Goal: Task Accomplishment & Management: Use online tool/utility

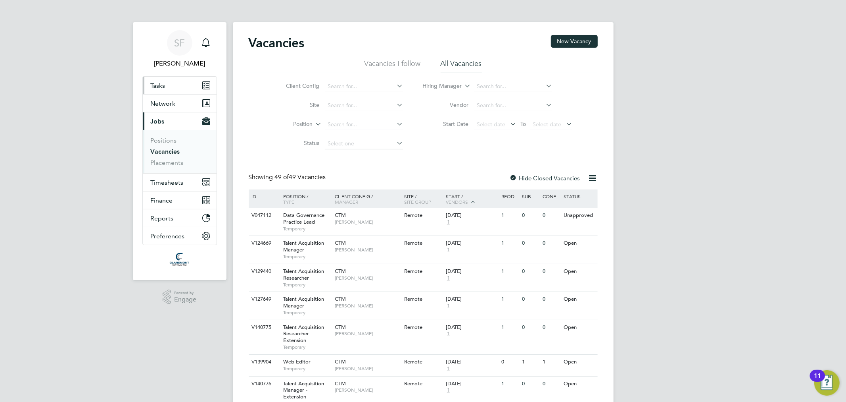
click at [183, 82] on link "Tasks" at bounding box center [180, 85] width 74 height 17
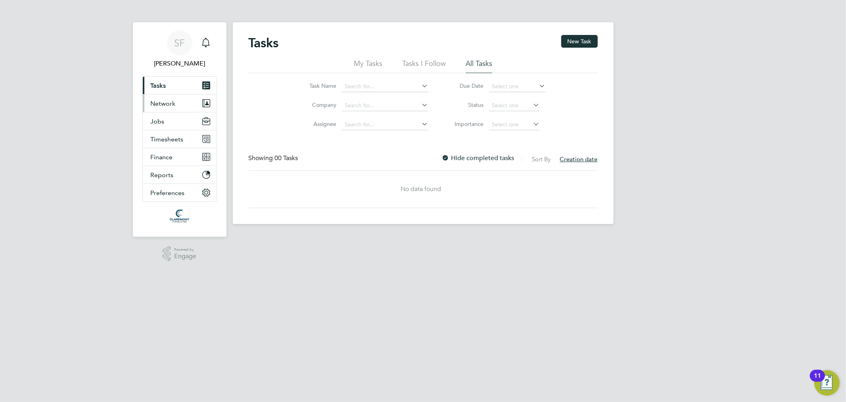
click at [179, 99] on button "Network" at bounding box center [180, 102] width 74 height 17
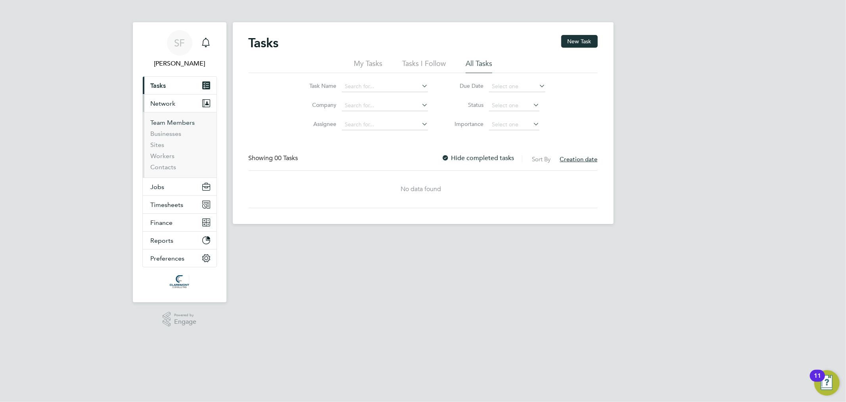
click at [177, 121] on link "Team Members" at bounding box center [173, 123] width 44 height 8
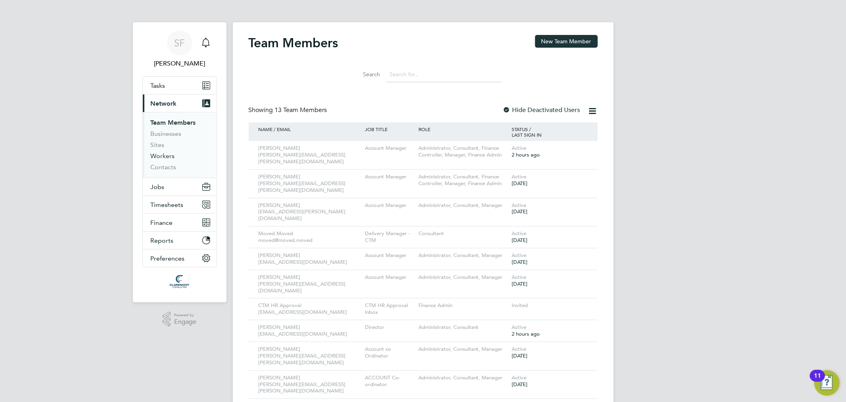
click at [161, 156] on link "Workers" at bounding box center [163, 156] width 24 height 8
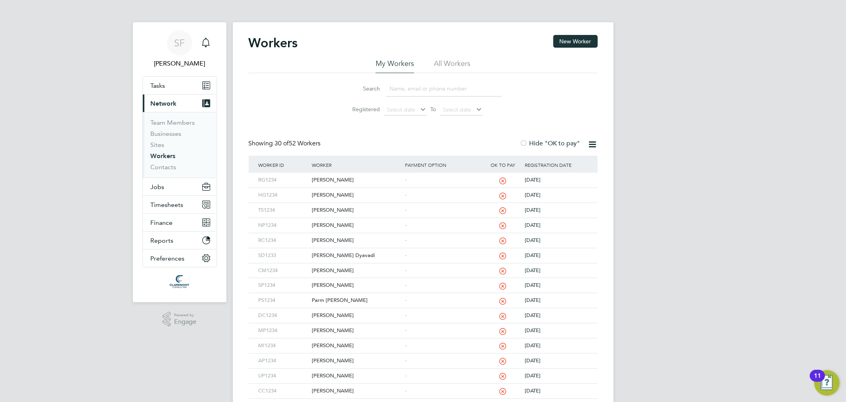
click at [462, 90] on input at bounding box center [444, 88] width 116 height 15
type input "shitlesh"
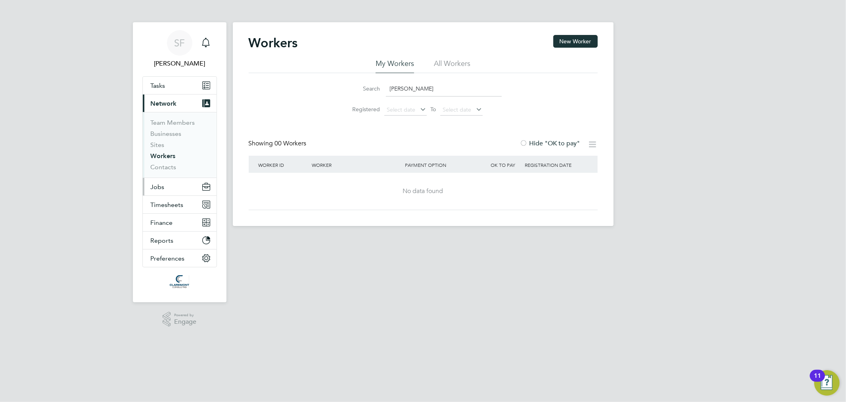
click at [167, 188] on button "Jobs" at bounding box center [180, 186] width 74 height 17
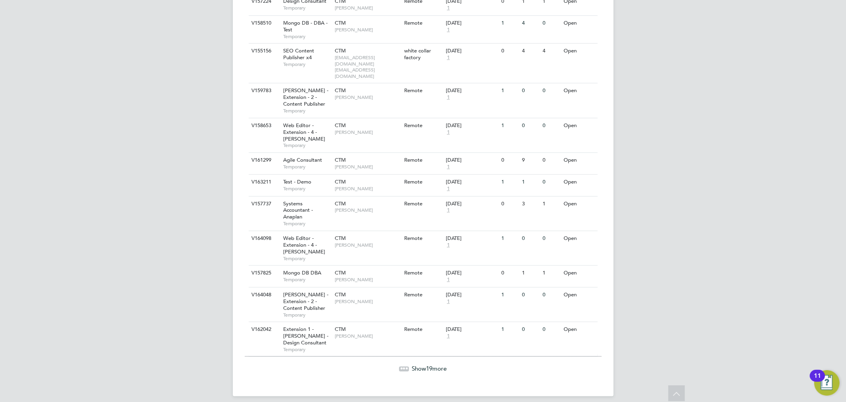
scroll to position [713, 0]
click at [411, 365] on div "Show 19 more" at bounding box center [423, 367] width 357 height 8
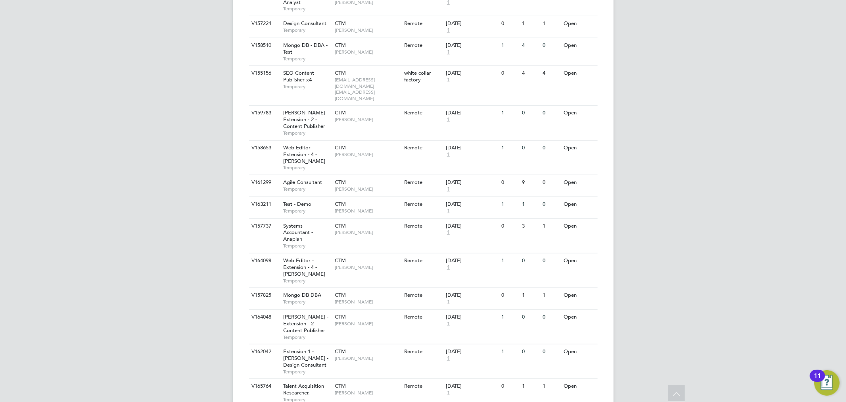
scroll to position [1269, 0]
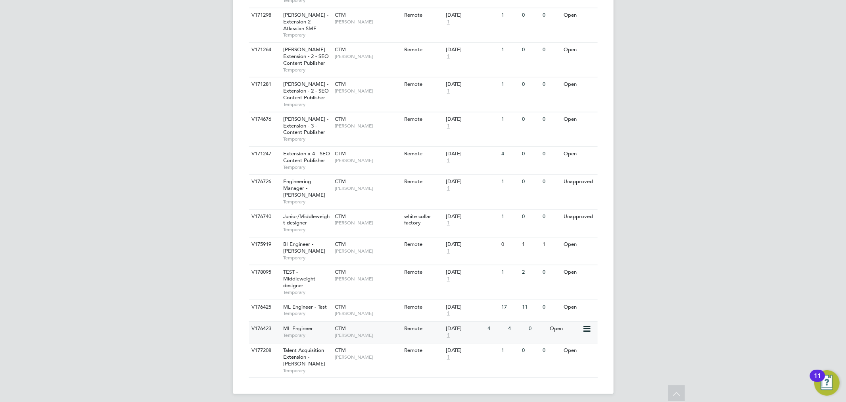
click at [319, 326] on div "ML Engineer Temporary" at bounding box center [305, 331] width 56 height 21
click at [323, 322] on div "ML Engineer Temporary" at bounding box center [305, 331] width 56 height 21
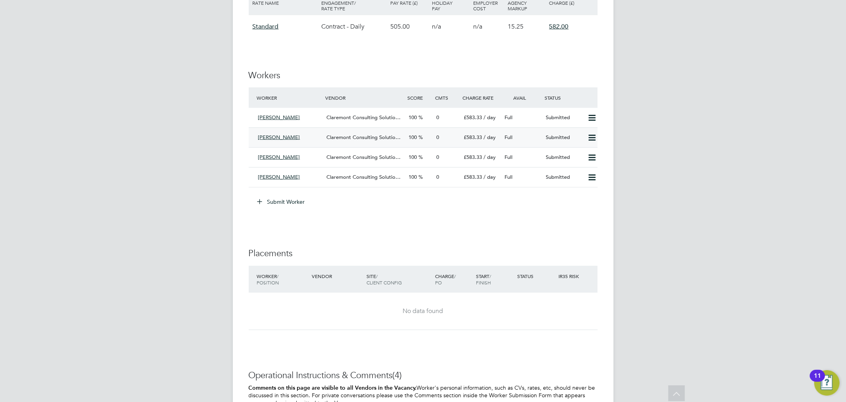
click at [286, 137] on span "[PERSON_NAME]" at bounding box center [279, 137] width 42 height 7
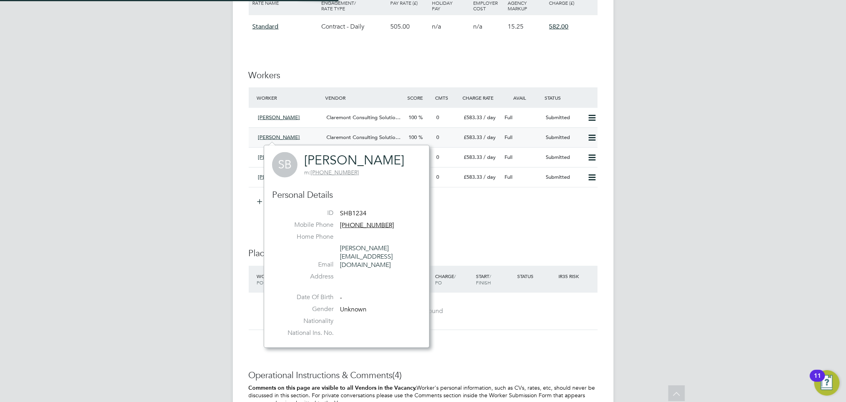
scroll to position [186, 165]
click at [311, 134] on div "[PERSON_NAME]" at bounding box center [289, 137] width 69 height 13
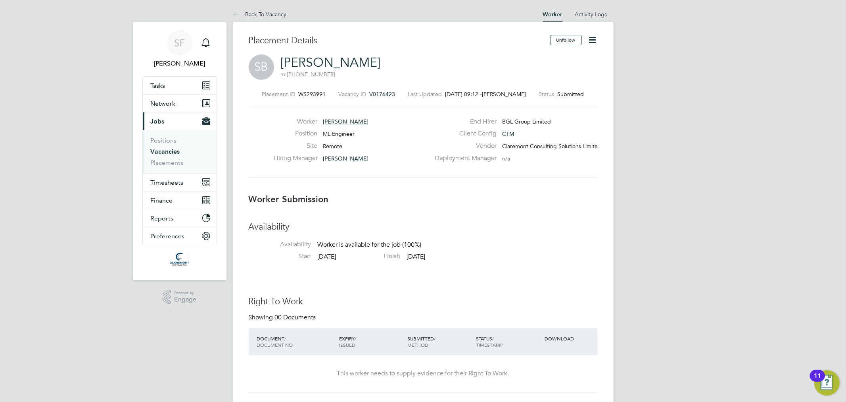
click at [349, 61] on link "[PERSON_NAME]" at bounding box center [331, 62] width 100 height 15
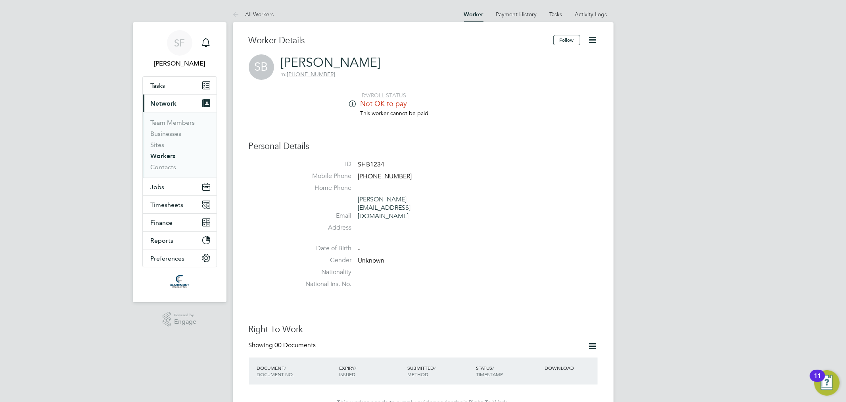
click at [592, 38] on icon at bounding box center [593, 40] width 10 height 10
click at [527, 57] on li "Invite Worker" at bounding box center [547, 58] width 99 height 11
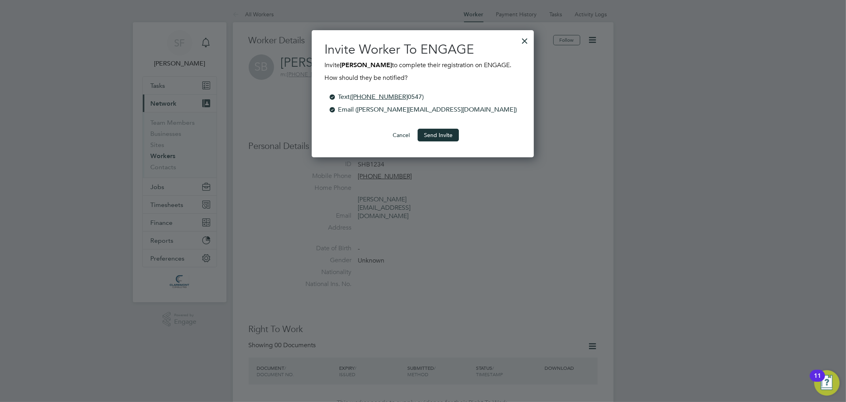
scroll to position [127, 223]
click at [442, 134] on button "Send Invite" at bounding box center [438, 135] width 41 height 13
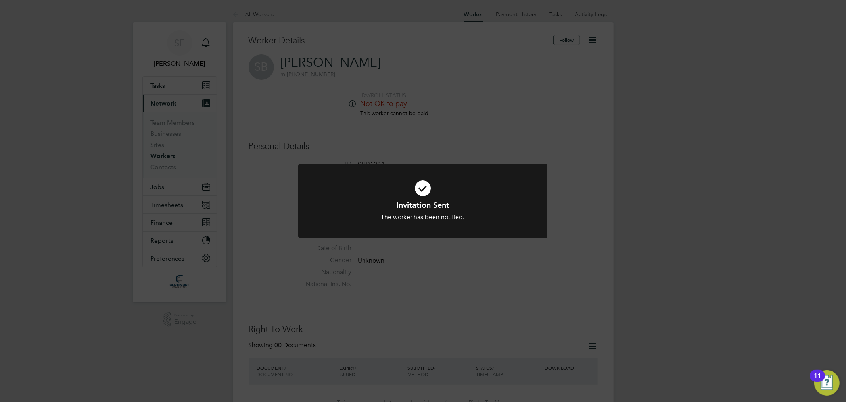
click at [475, 142] on div "Invitation Sent The worker has been notified. Cancel Okay" at bounding box center [423, 201] width 846 height 402
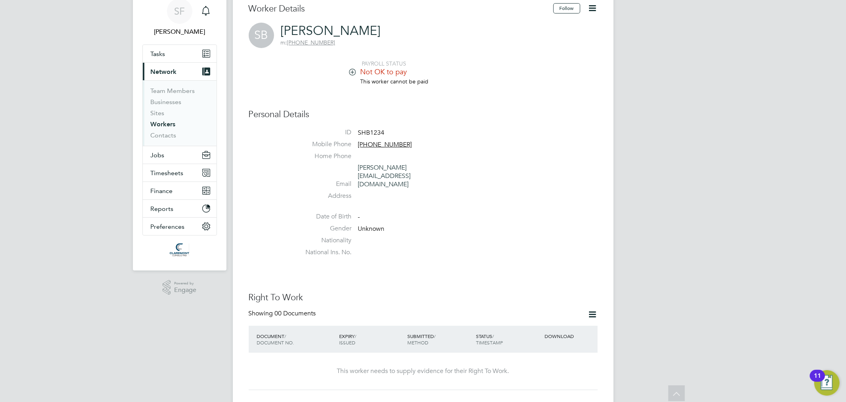
scroll to position [0, 0]
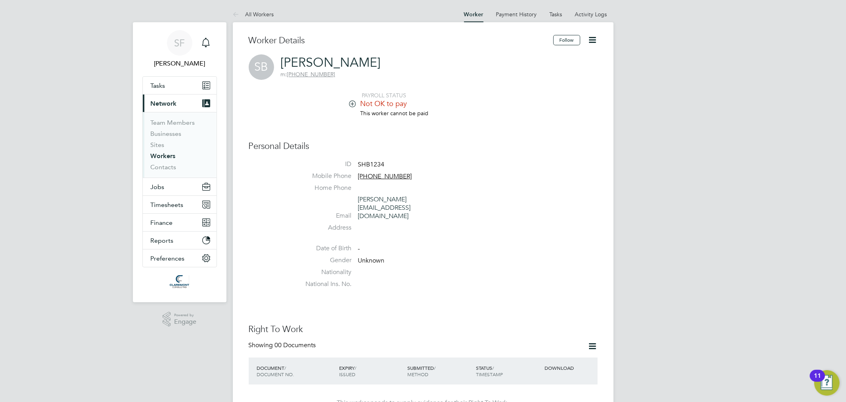
click at [597, 40] on icon at bounding box center [593, 40] width 10 height 10
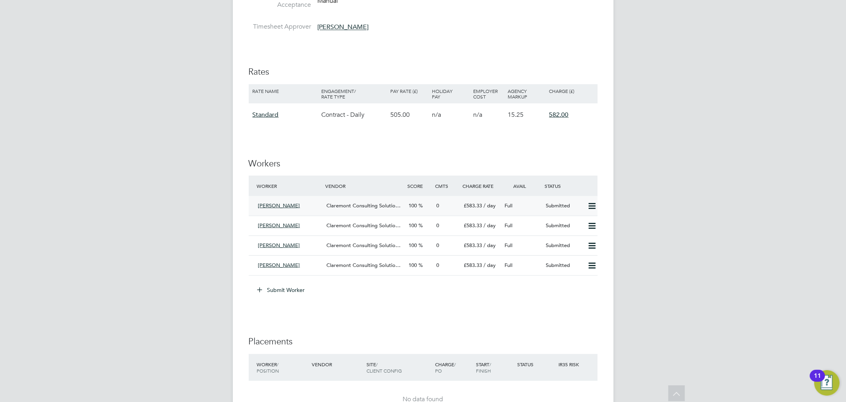
click at [274, 204] on span "Raj Kumar" at bounding box center [279, 205] width 42 height 7
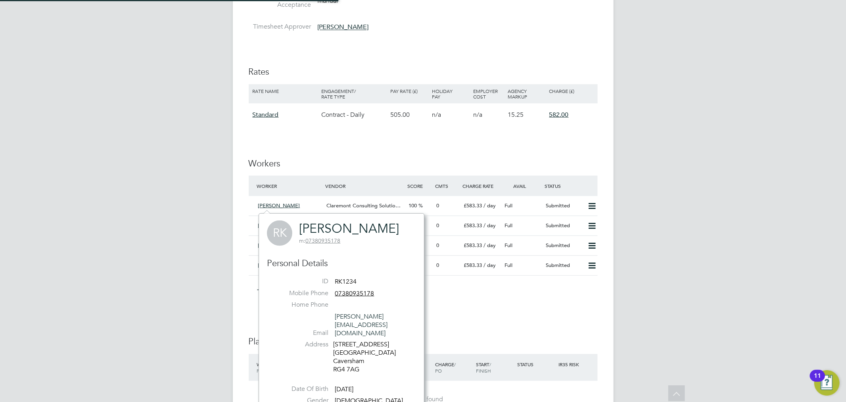
scroll to position [209, 165]
click at [332, 226] on link "[PERSON_NAME]" at bounding box center [349, 228] width 100 height 15
click at [127, 203] on div "SF Sam Fullman Notifications Applications: Tasks Network Team Members Businesse…" at bounding box center [423, 196] width 846 height 1539
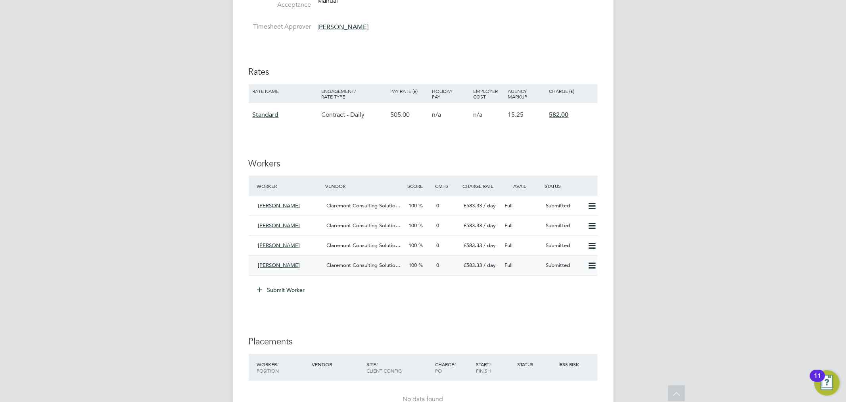
click at [282, 264] on span "Vera Ekimenko" at bounding box center [279, 264] width 42 height 7
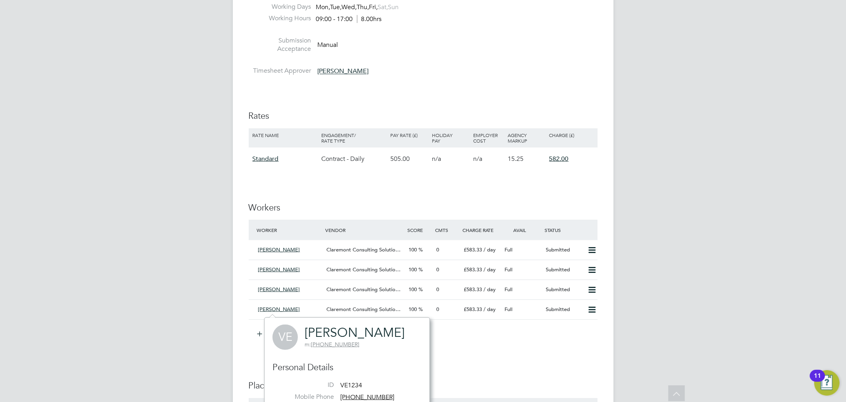
click at [325, 329] on link "Vera Ekimenko" at bounding box center [355, 332] width 100 height 15
click at [160, 273] on div "SF Sam Fullman Notifications Applications: Tasks Network Team Members Businesse…" at bounding box center [423, 240] width 846 height 1539
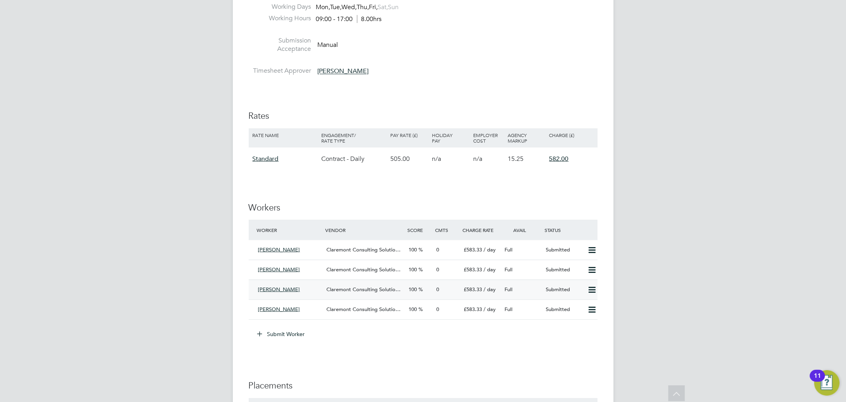
click at [283, 287] on span "Sparsh Rawal" at bounding box center [279, 289] width 42 height 7
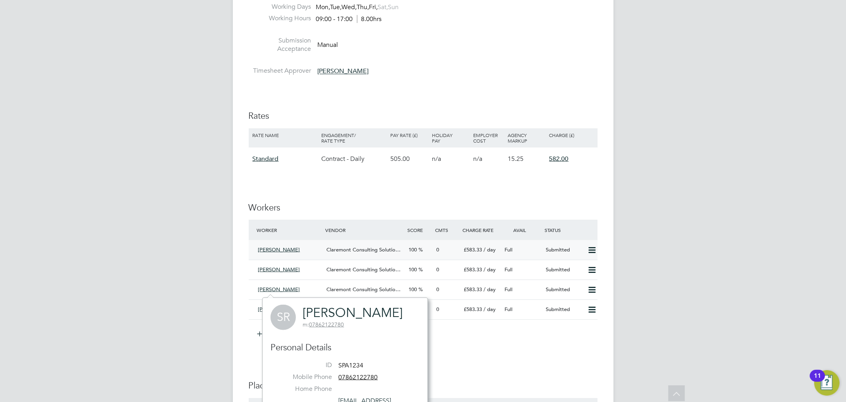
scroll to position [617, 0]
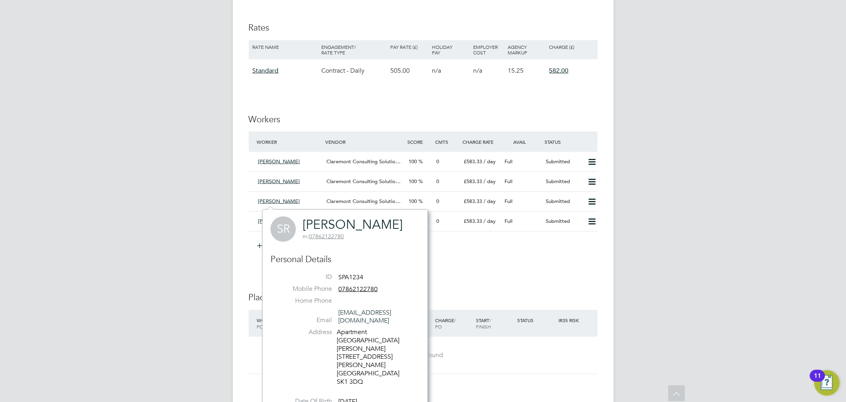
click at [354, 223] on link "Sparsh Rawal" at bounding box center [353, 224] width 100 height 15
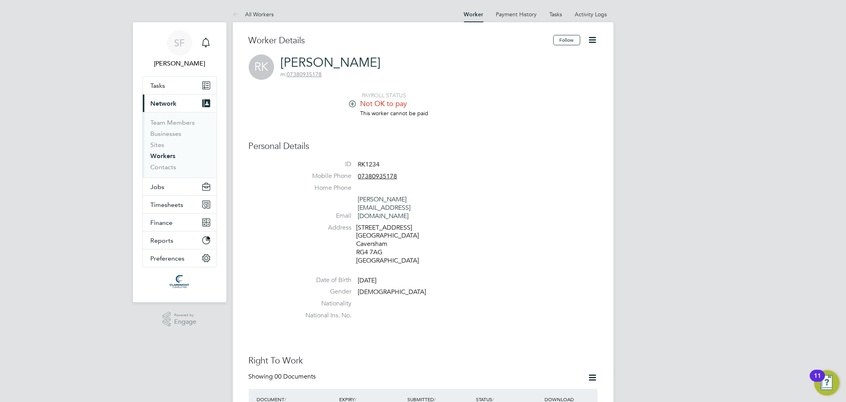
click at [594, 40] on icon at bounding box center [593, 40] width 10 height 10
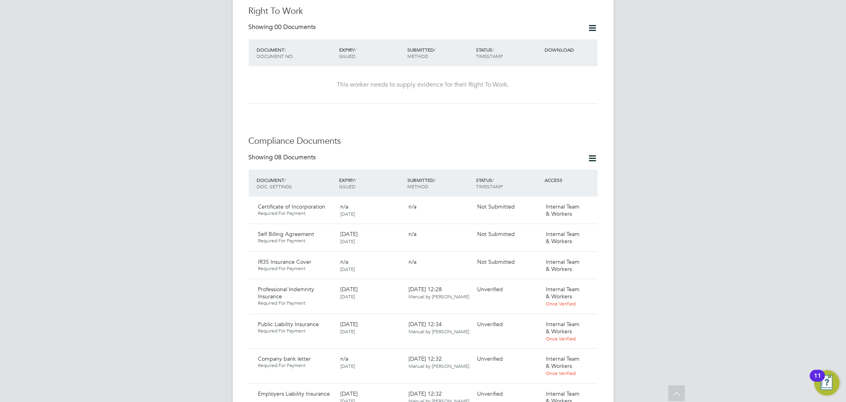
scroll to position [352, 0]
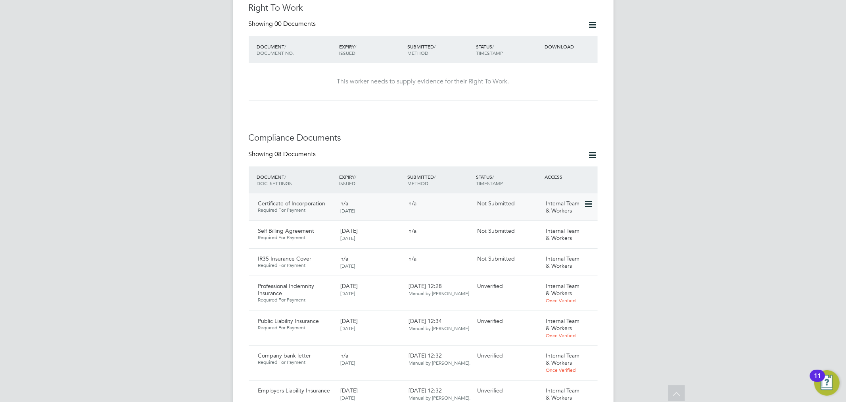
click at [590, 199] on icon at bounding box center [588, 204] width 8 height 10
click at [115, 198] on div "SF [PERSON_NAME] Notifications Applications: Tasks Current page: Network Team M…" at bounding box center [423, 238] width 846 height 1180
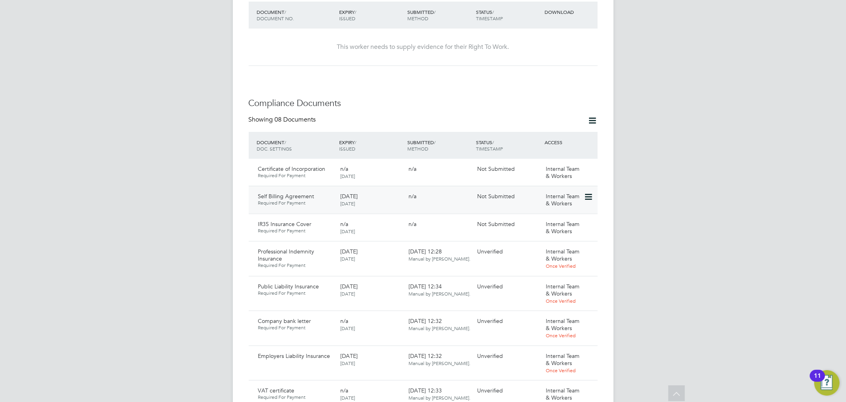
scroll to position [397, 0]
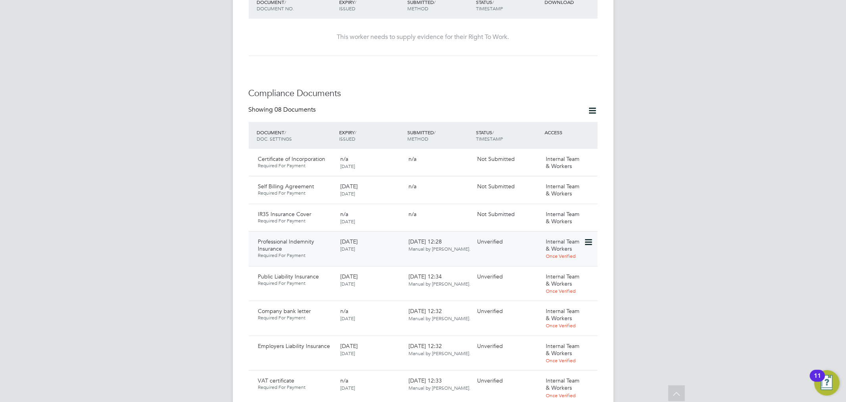
click at [590, 237] on icon at bounding box center [588, 242] width 8 height 10
click at [110, 183] on div "SF [PERSON_NAME] Notifications Applications: Tasks Current page: Network Team M…" at bounding box center [423, 193] width 846 height 1180
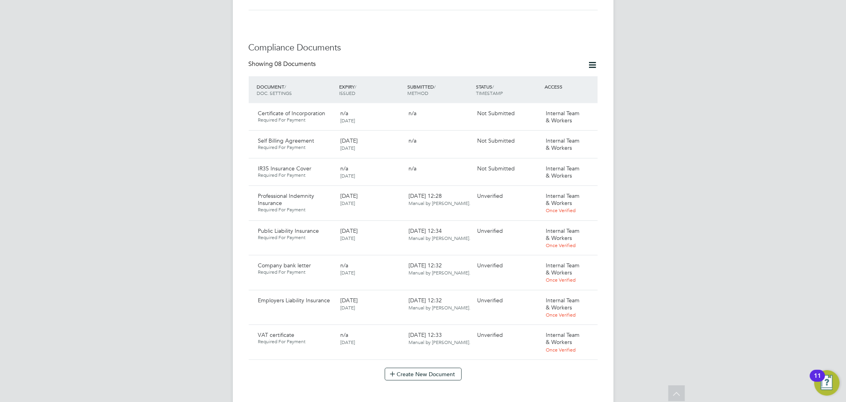
scroll to position [352, 0]
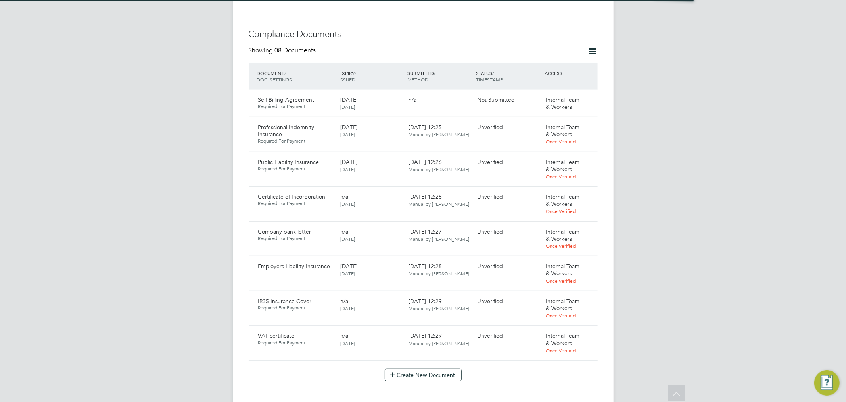
scroll to position [441, 0]
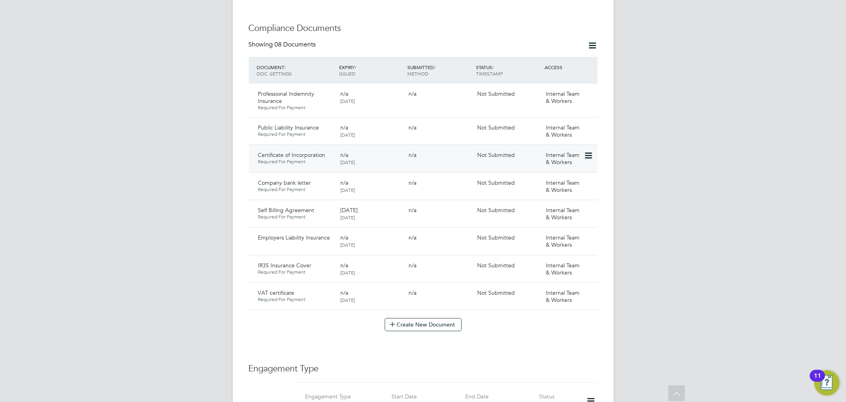
scroll to position [485, 0]
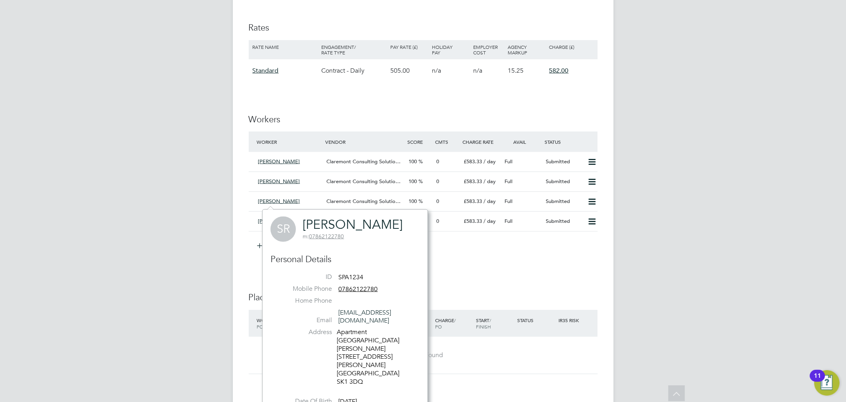
click at [161, 174] on div "SF Sam Fullman Notifications Applications: Tasks Network Team Members Businesse…" at bounding box center [423, 152] width 846 height 1539
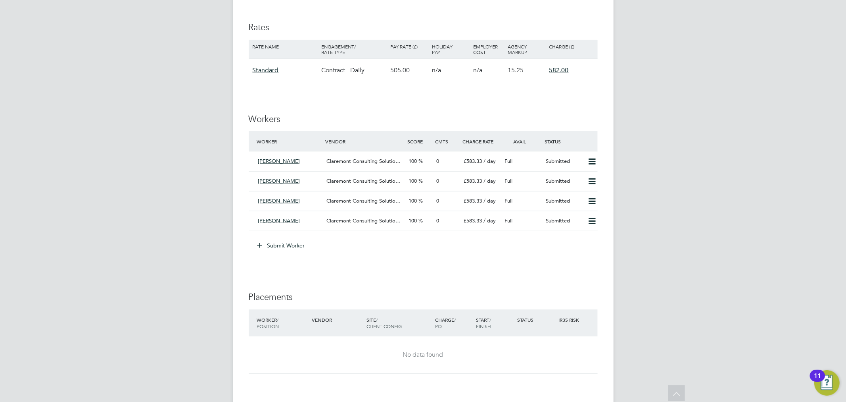
scroll to position [926, 0]
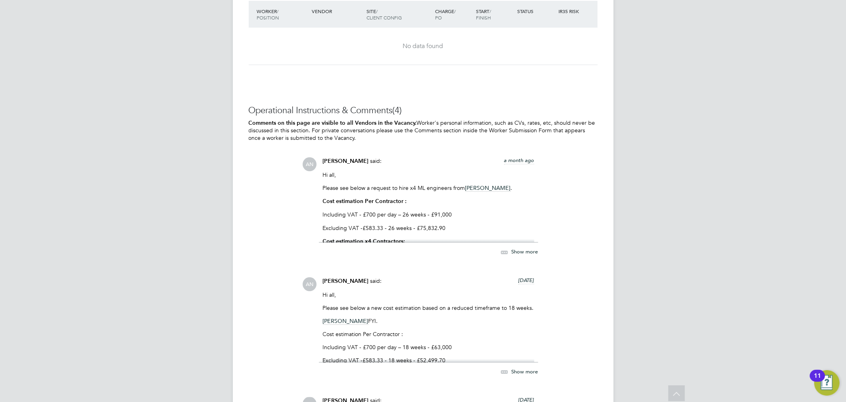
click at [509, 252] on icon at bounding box center [505, 252] width 10 height 10
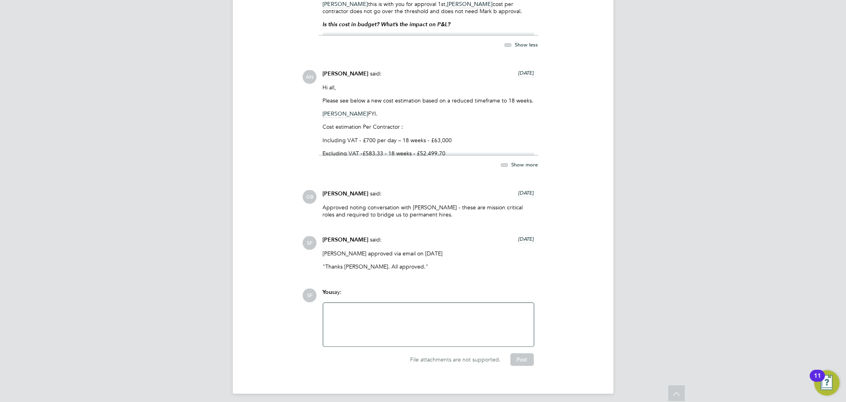
scroll to position [1319, 0]
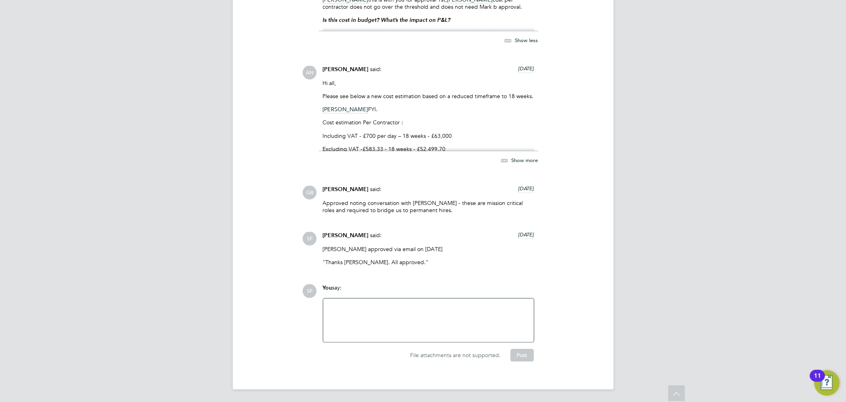
click at [533, 158] on span "Show more" at bounding box center [525, 159] width 27 height 7
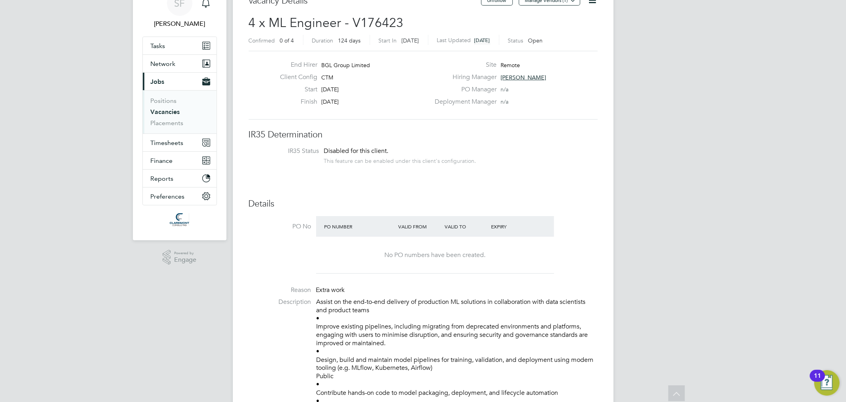
scroll to position [0, 0]
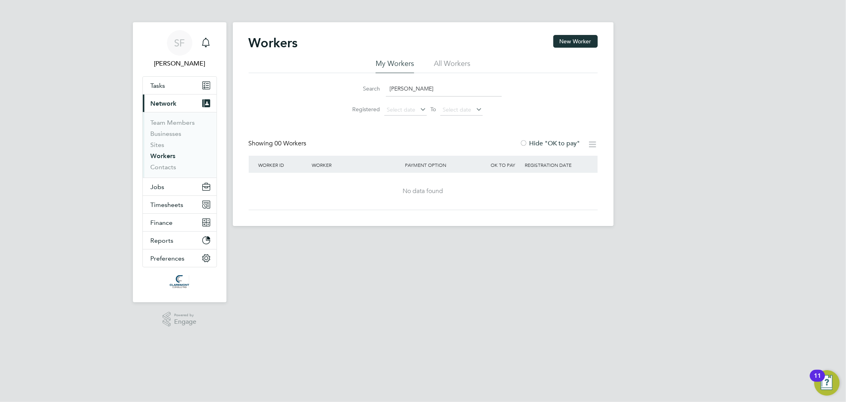
click at [56, 69] on div "SF Sam Fullman Notifications Applications: Tasks Current page: Network Team Mem…" at bounding box center [423, 119] width 846 height 238
